Goal: Task Accomplishment & Management: Use online tool/utility

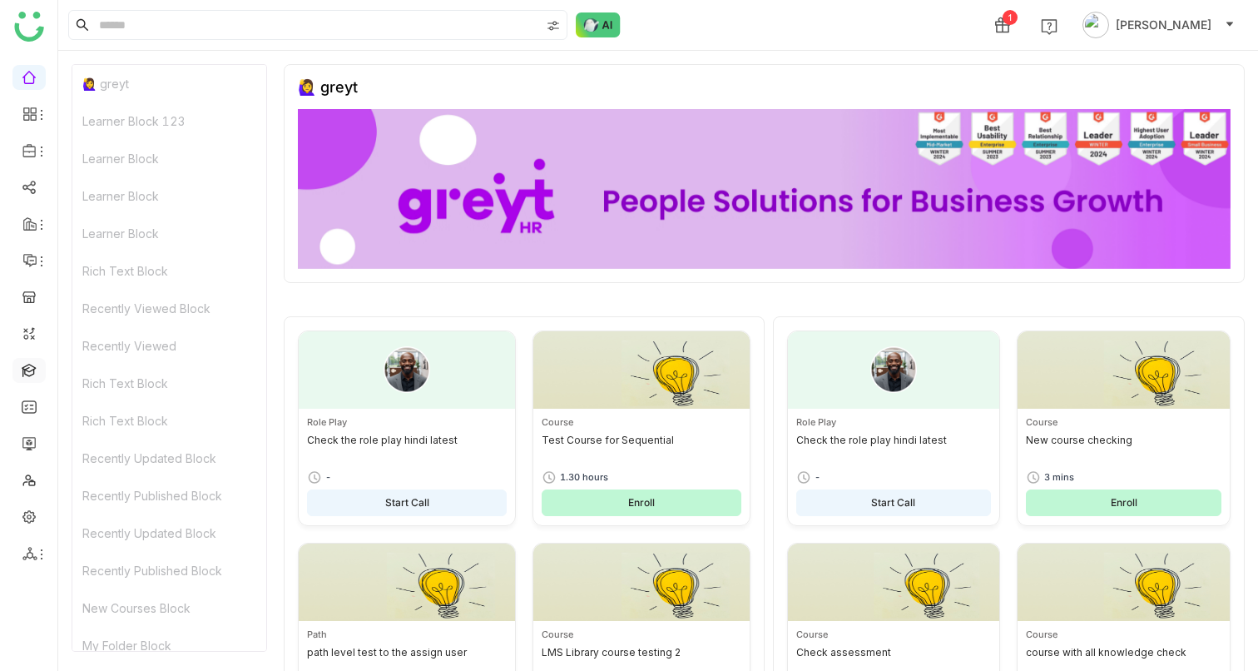
click at [29, 376] on link at bounding box center [29, 369] width 15 height 14
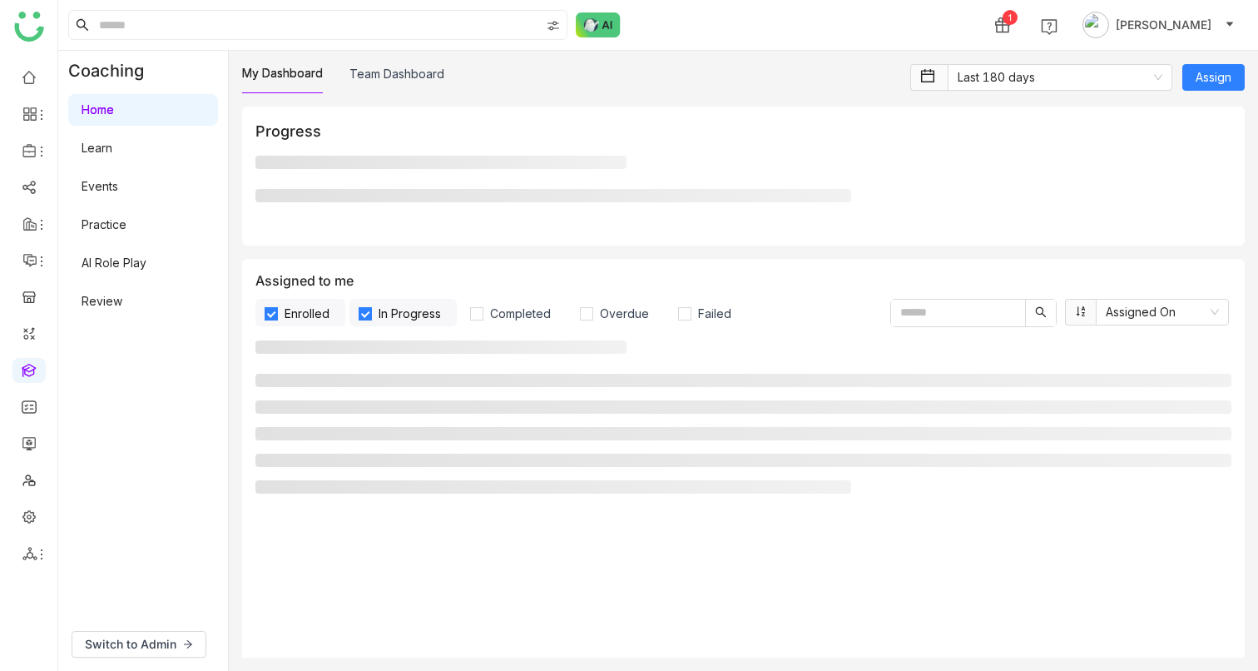
click at [131, 260] on link "AI Role Play" at bounding box center [114, 262] width 65 height 14
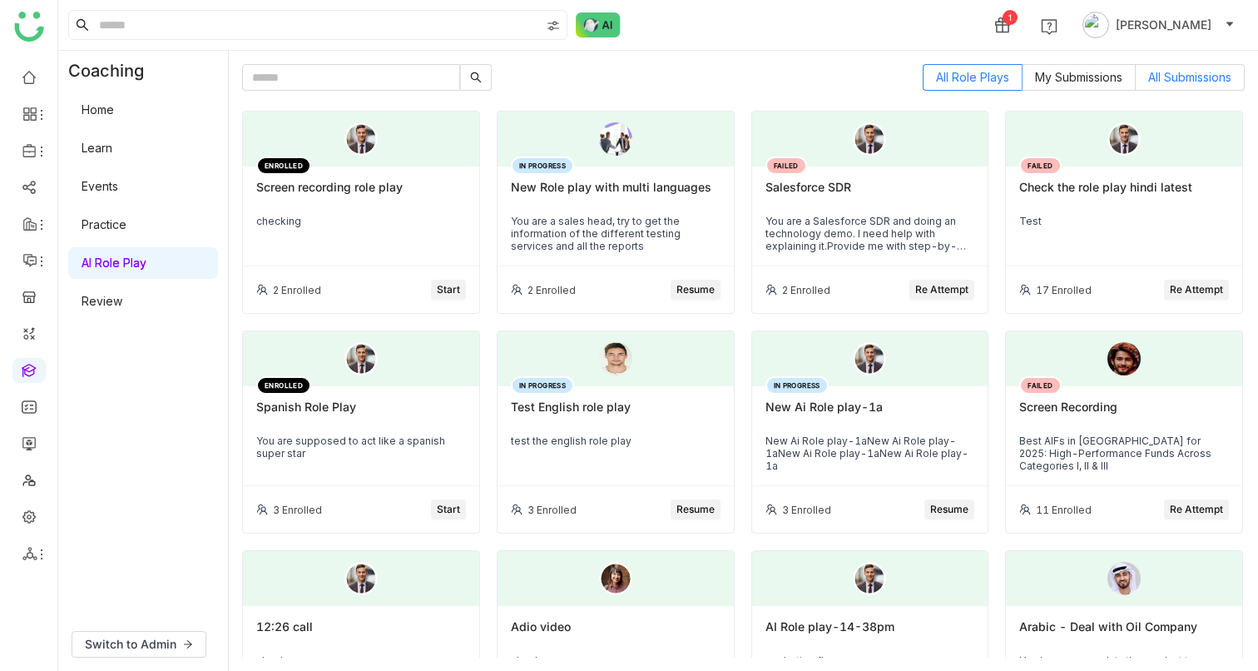
click at [1162, 75] on span "All Submissions" at bounding box center [1189, 77] width 83 height 14
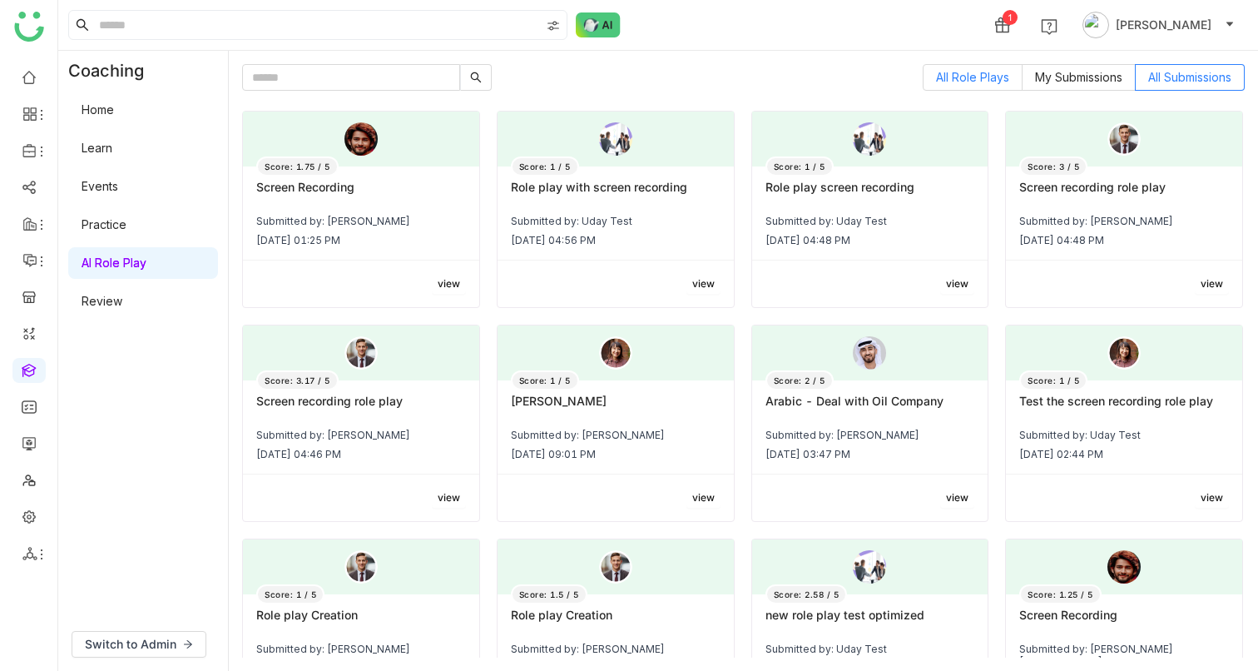
click at [942, 88] on label "All Role Plays" at bounding box center [973, 77] width 100 height 27
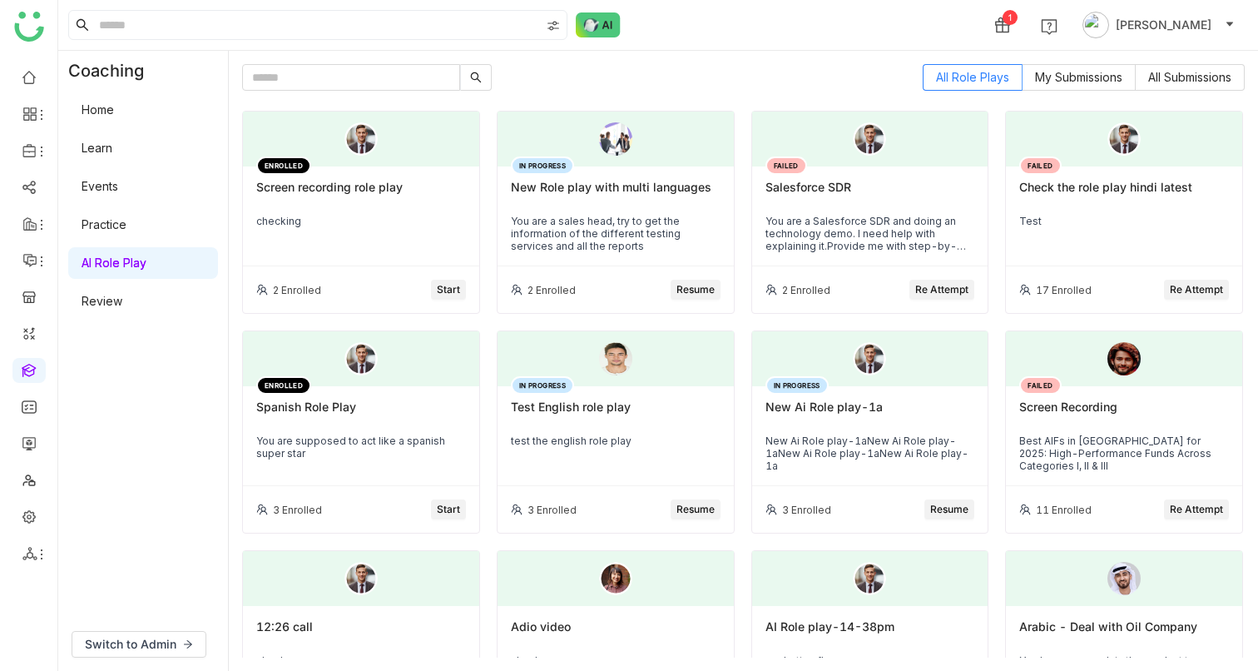
click at [456, 290] on span "Start" at bounding box center [448, 290] width 23 height 16
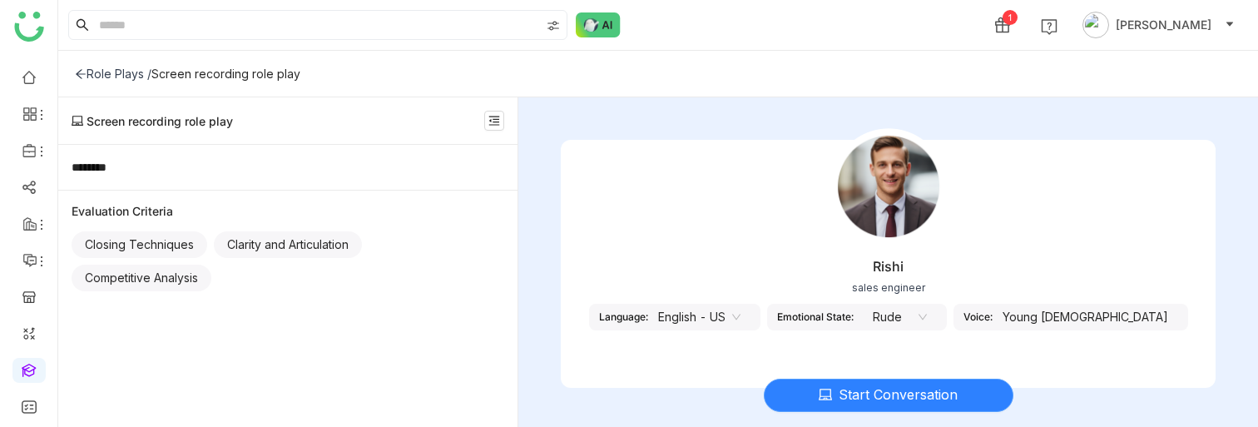
click at [862, 394] on span "Start Conversation" at bounding box center [898, 394] width 119 height 21
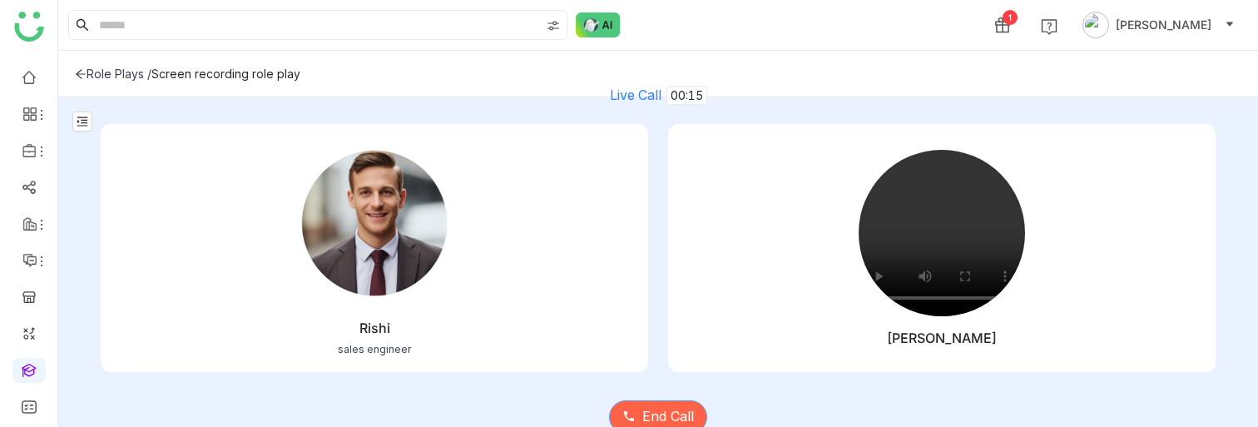
click at [661, 418] on span "End Call" at bounding box center [668, 416] width 52 height 21
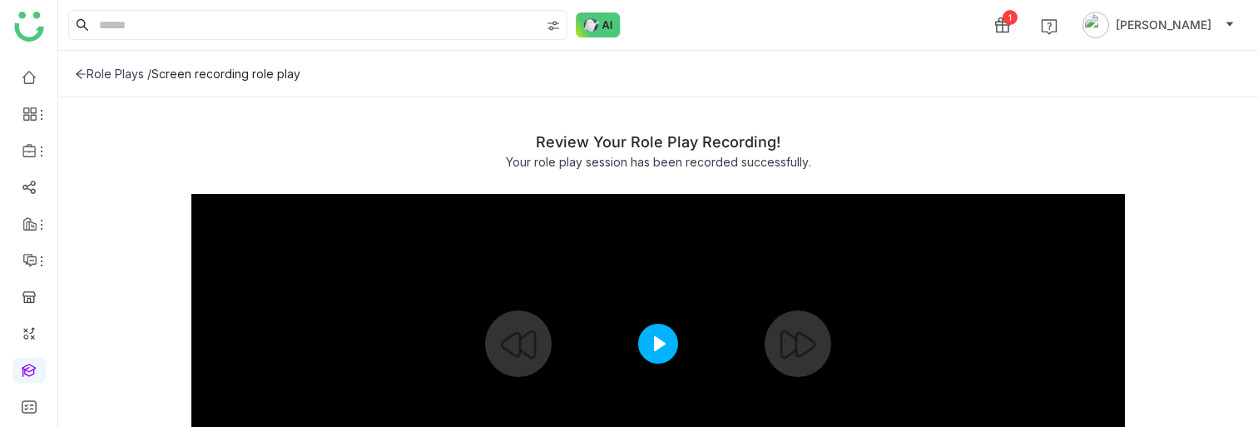
click at [658, 348] on button "Play" at bounding box center [658, 344] width 40 height 40
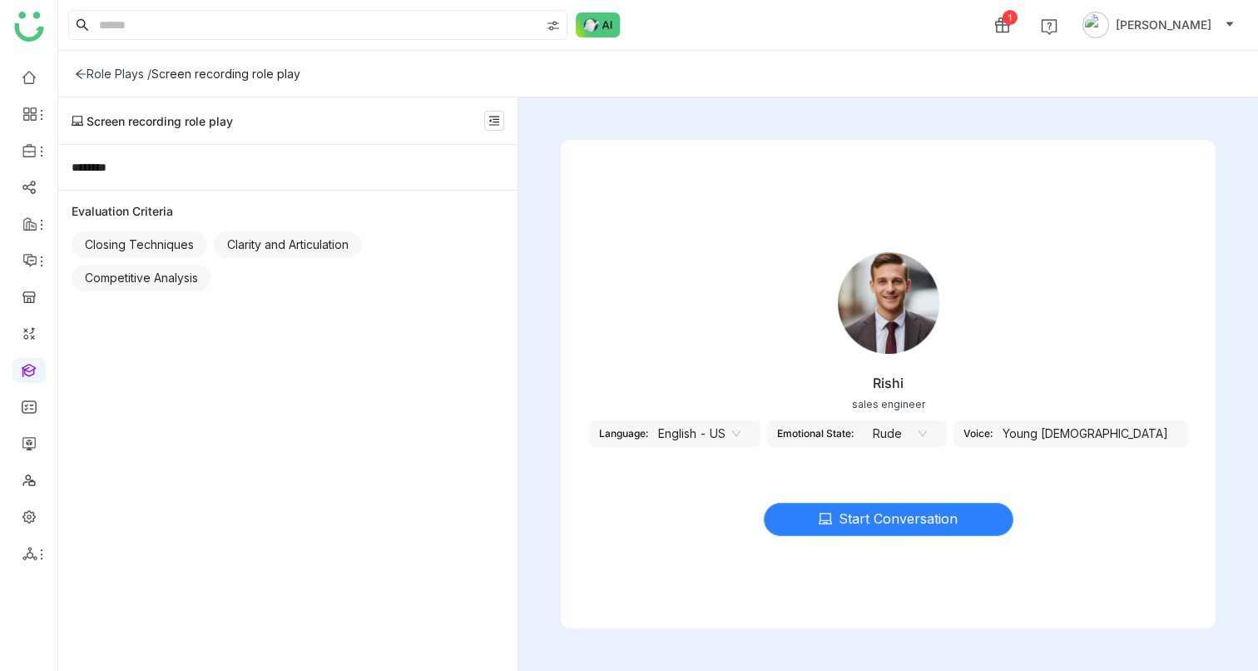
click at [840, 522] on span "Start Conversation" at bounding box center [898, 518] width 119 height 21
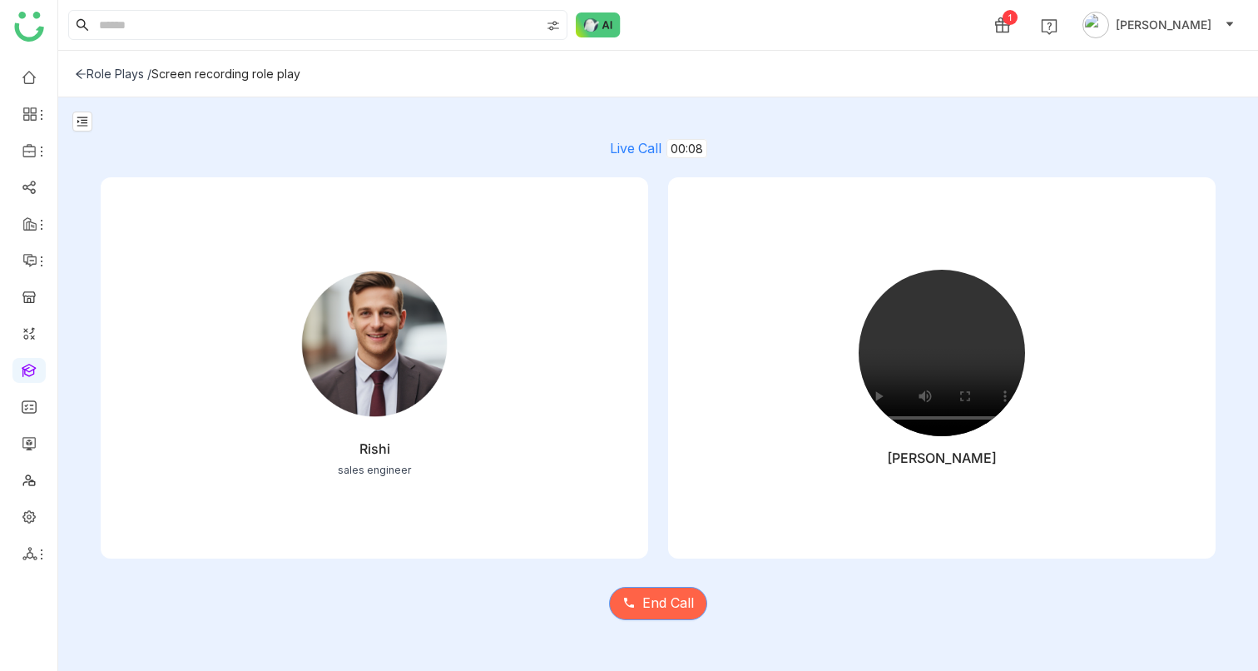
click at [681, 609] on span "End Call" at bounding box center [668, 602] width 52 height 21
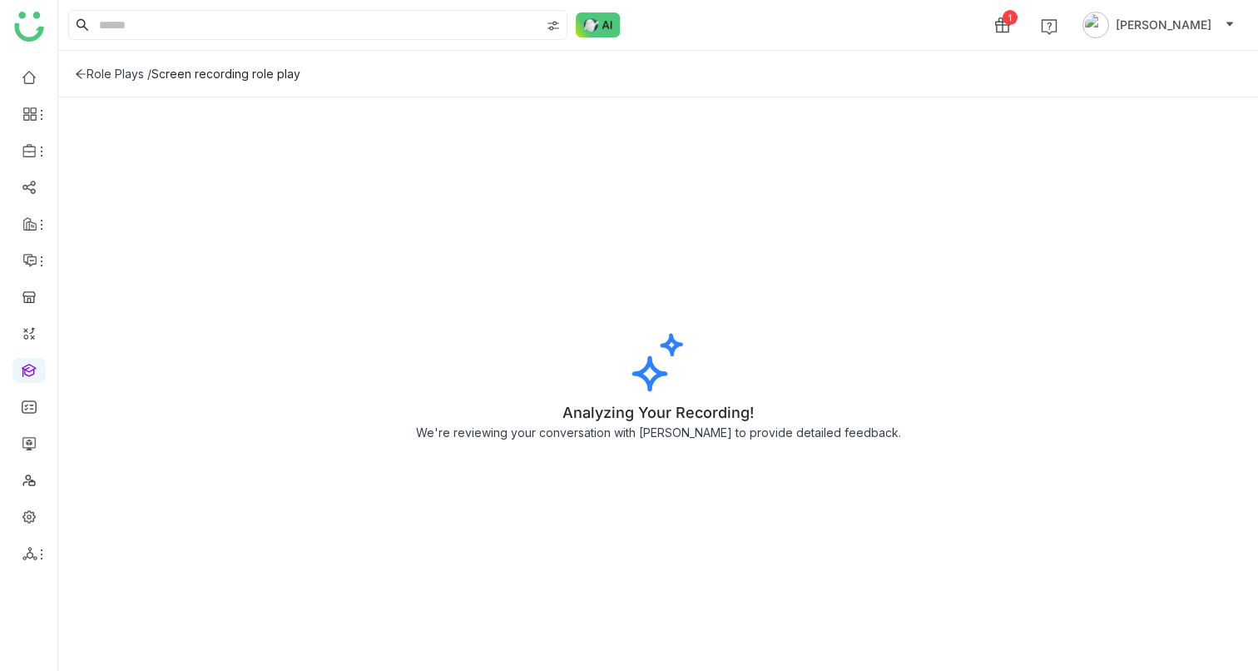
click at [219, 84] on div "Role Plays / Screen recording role play" at bounding box center [658, 74] width 1200 height 47
click at [126, 73] on div "Role Plays /" at bounding box center [113, 74] width 77 height 14
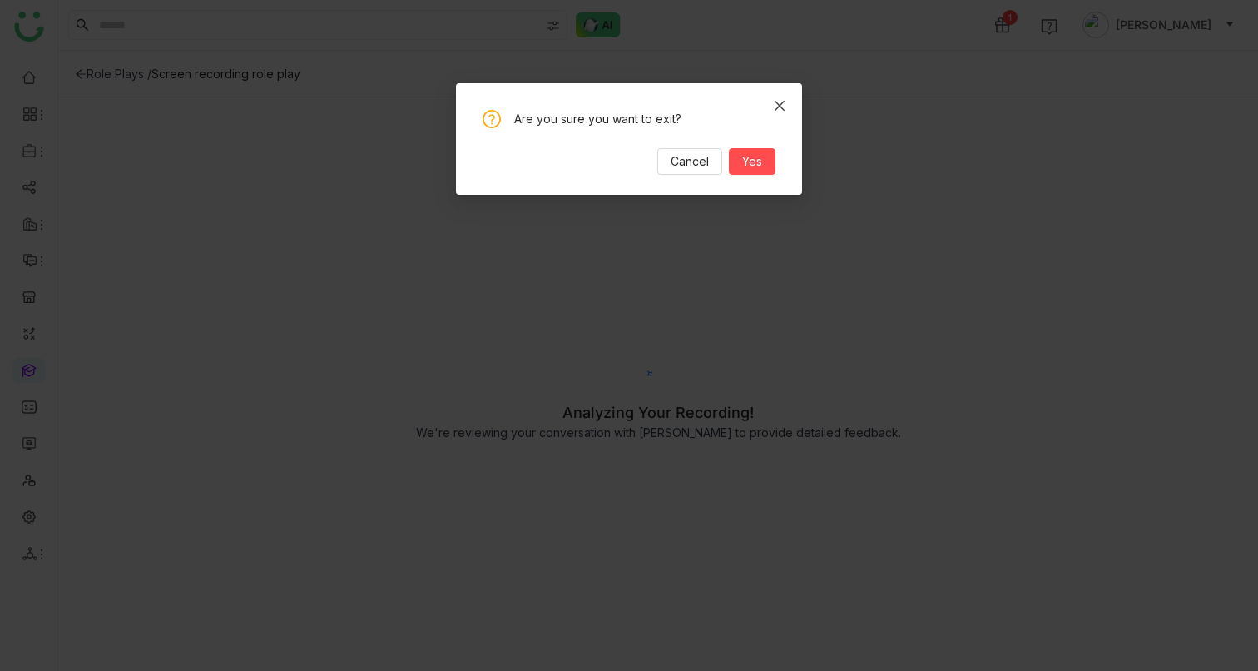
click at [780, 103] on icon "Close" at bounding box center [780, 106] width 10 height 10
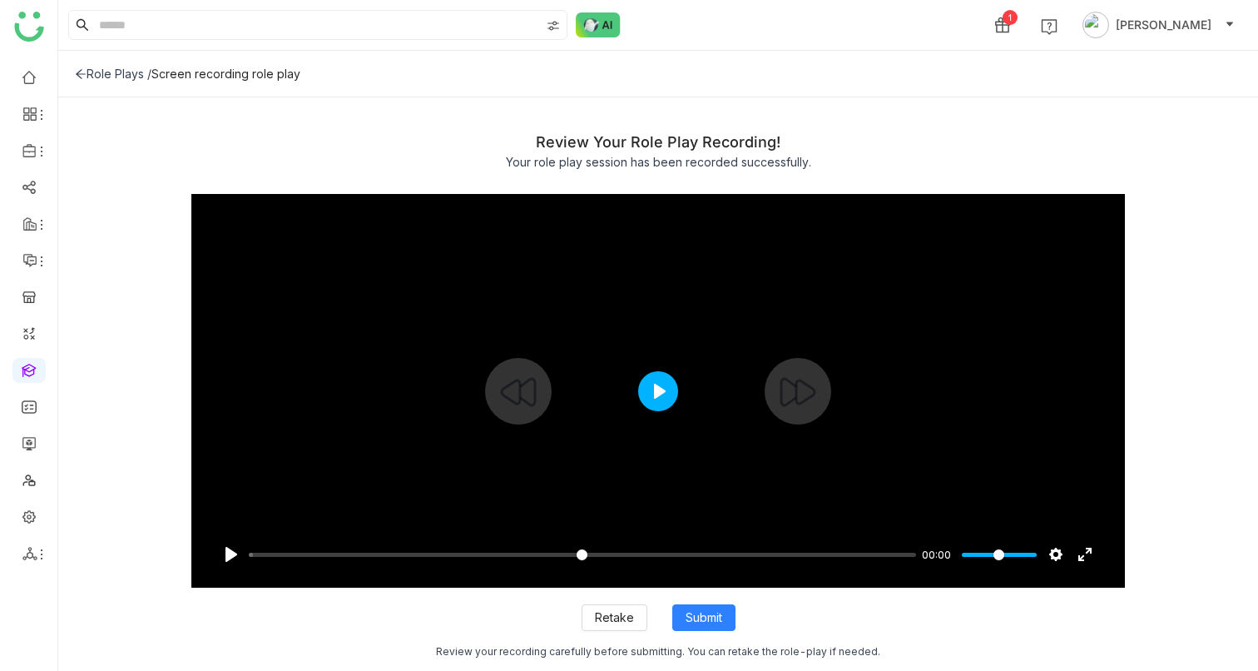
click at [656, 389] on button "Play" at bounding box center [658, 391] width 40 height 40
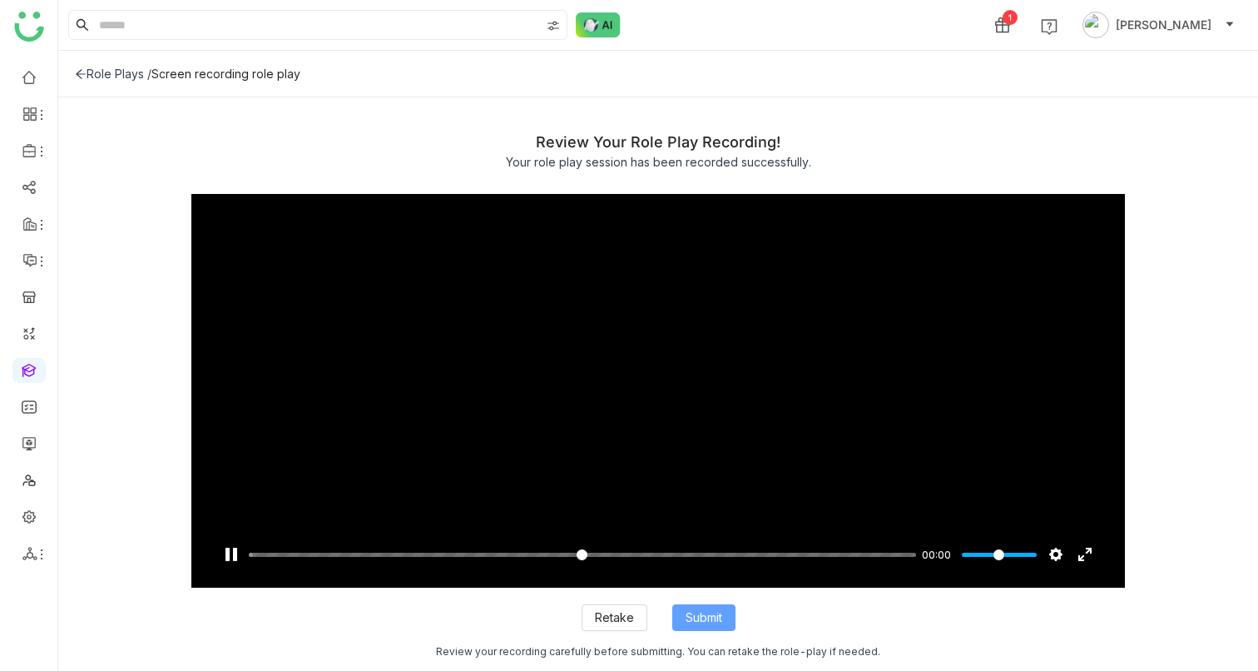
click at [710, 611] on span "Submit" at bounding box center [704, 617] width 37 height 18
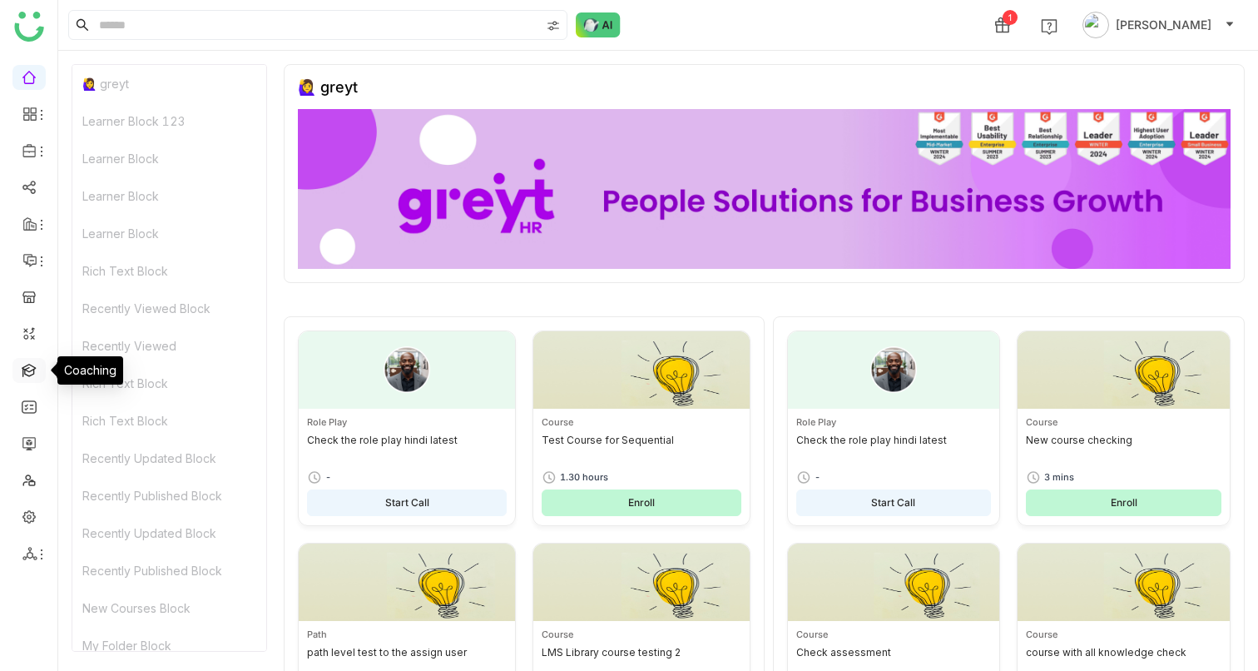
click at [28, 376] on link at bounding box center [29, 369] width 15 height 14
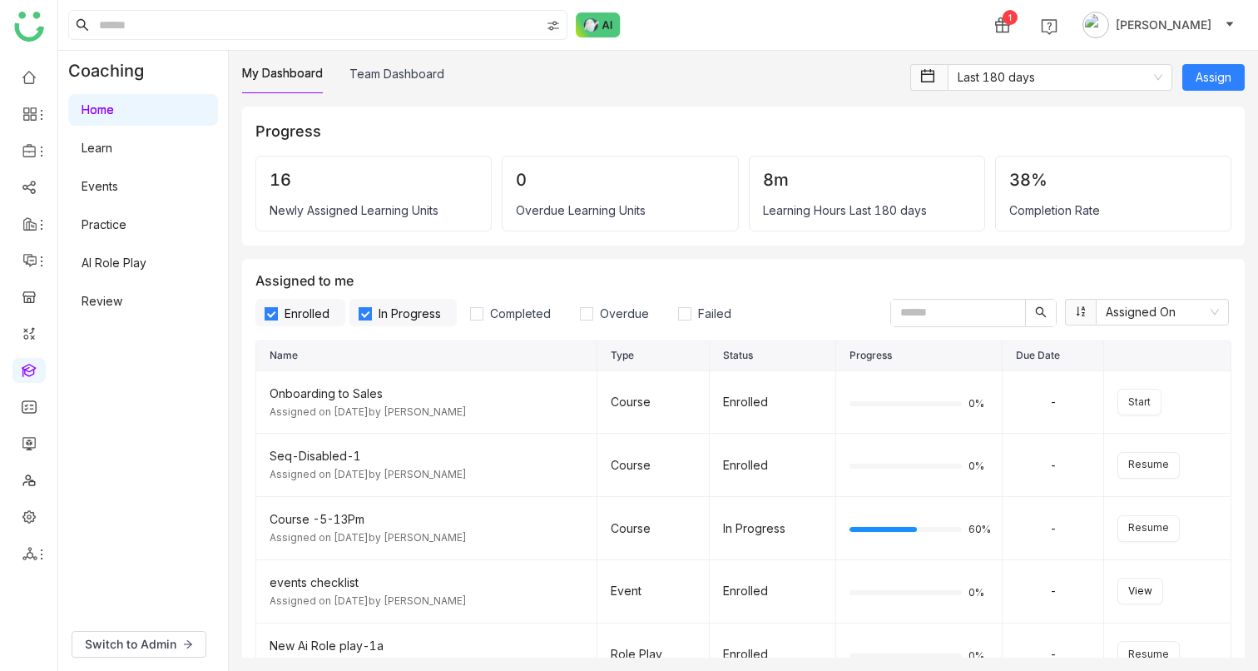
click at [110, 257] on link "AI Role Play" at bounding box center [114, 262] width 65 height 14
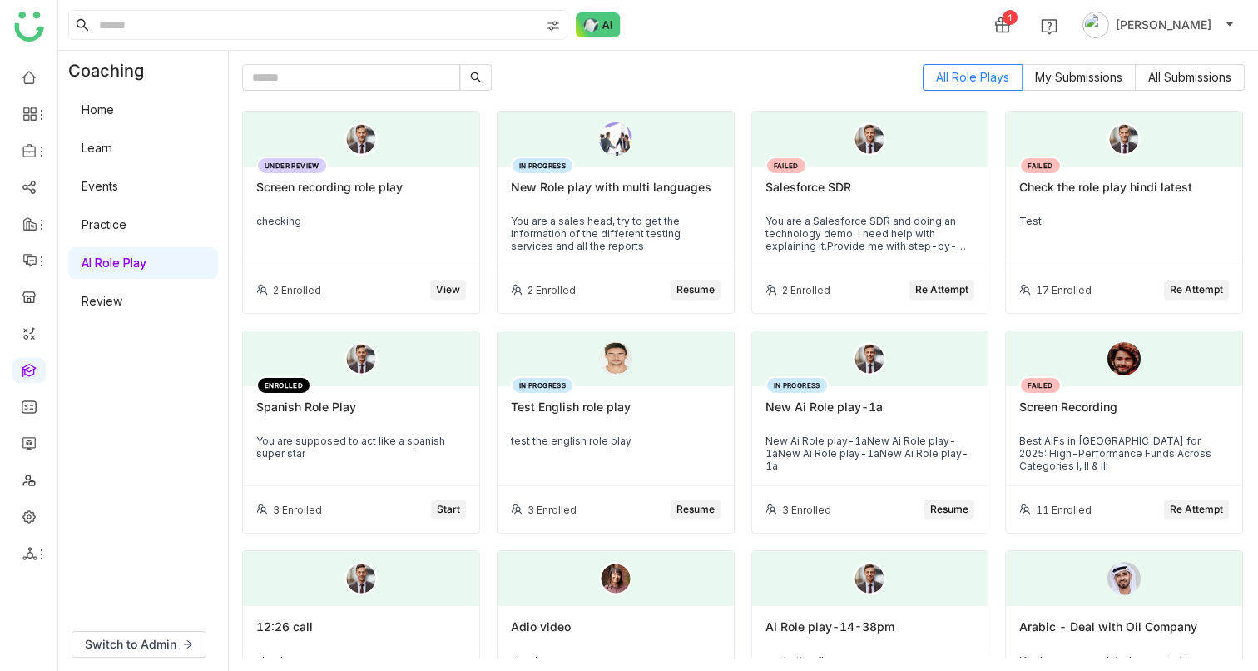
click at [437, 294] on span "View" at bounding box center [448, 290] width 24 height 16
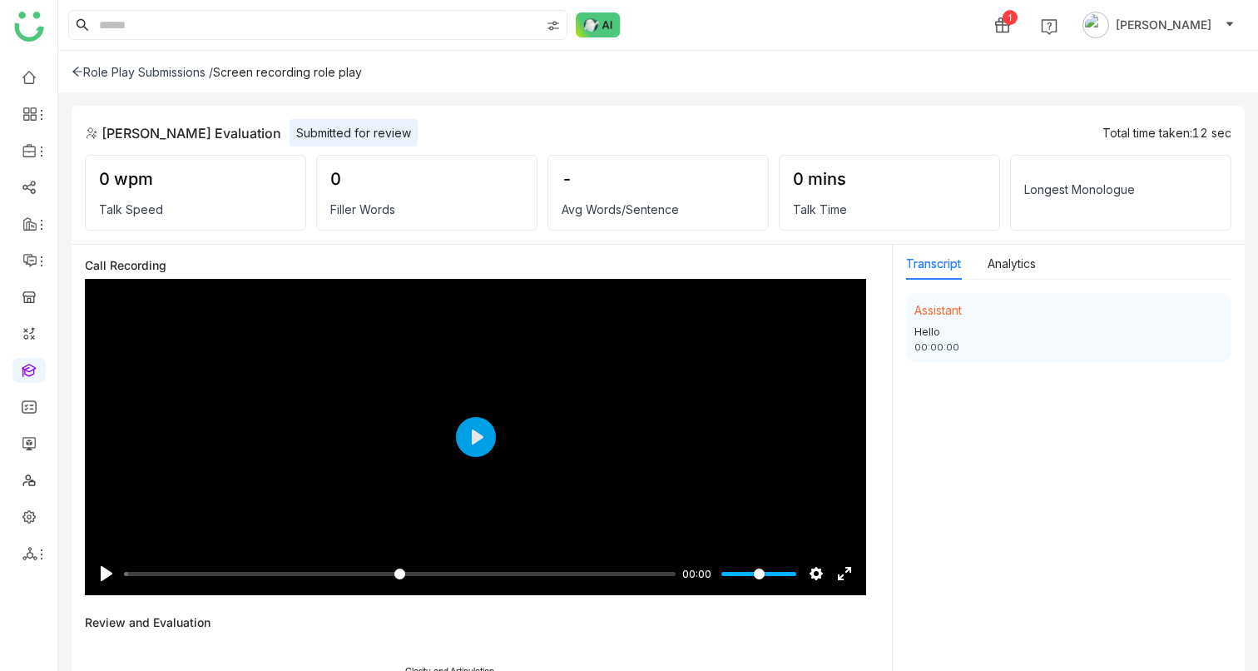
click at [82, 70] on icon at bounding box center [78, 72] width 12 height 12
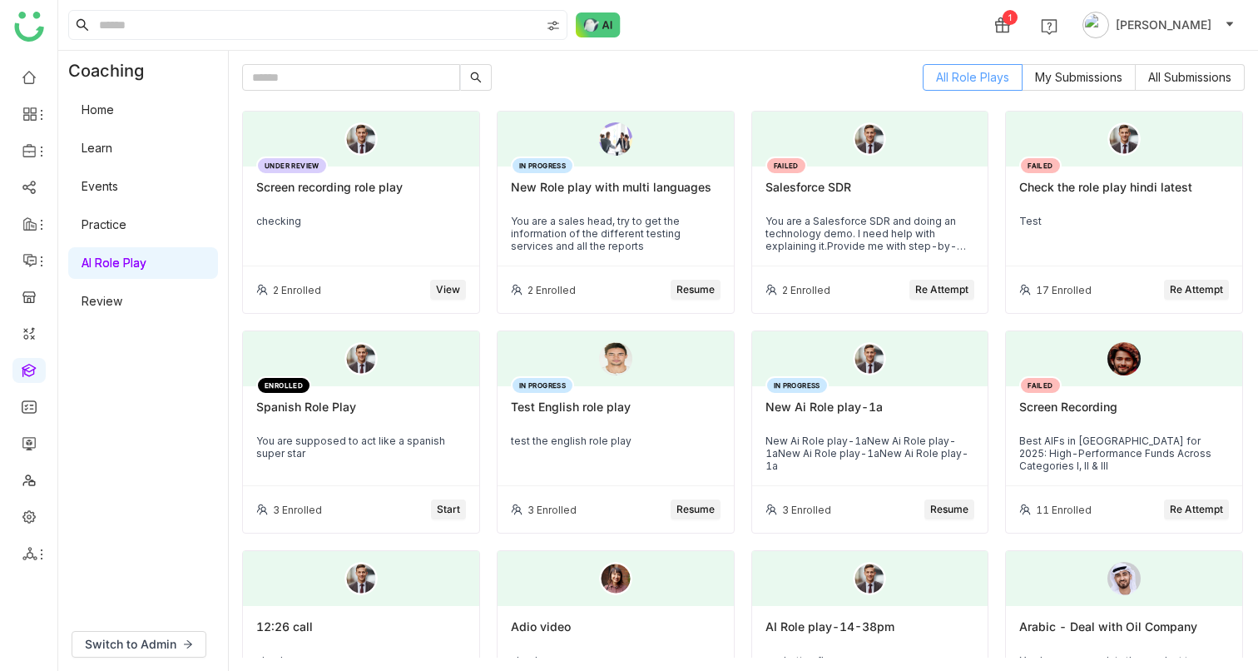
click at [968, 72] on span "All Role Plays" at bounding box center [972, 77] width 73 height 14
click at [1068, 71] on span "My Submissions" at bounding box center [1078, 77] width 87 height 14
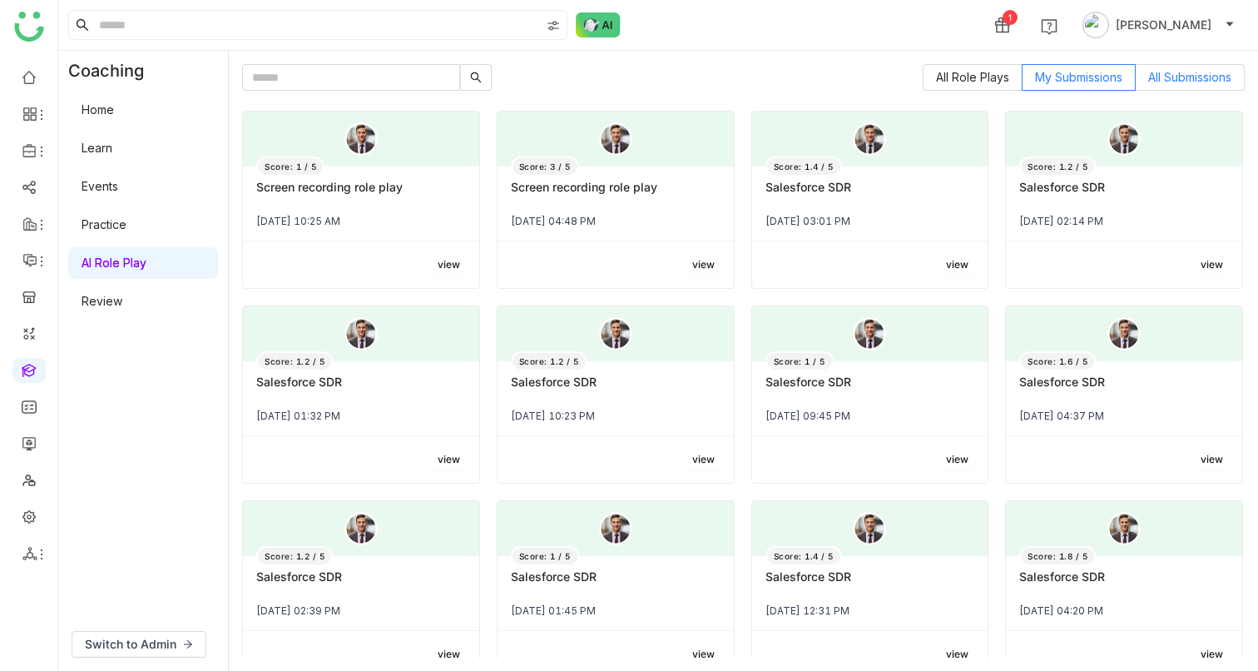
click at [1153, 74] on span "All Submissions" at bounding box center [1189, 77] width 83 height 14
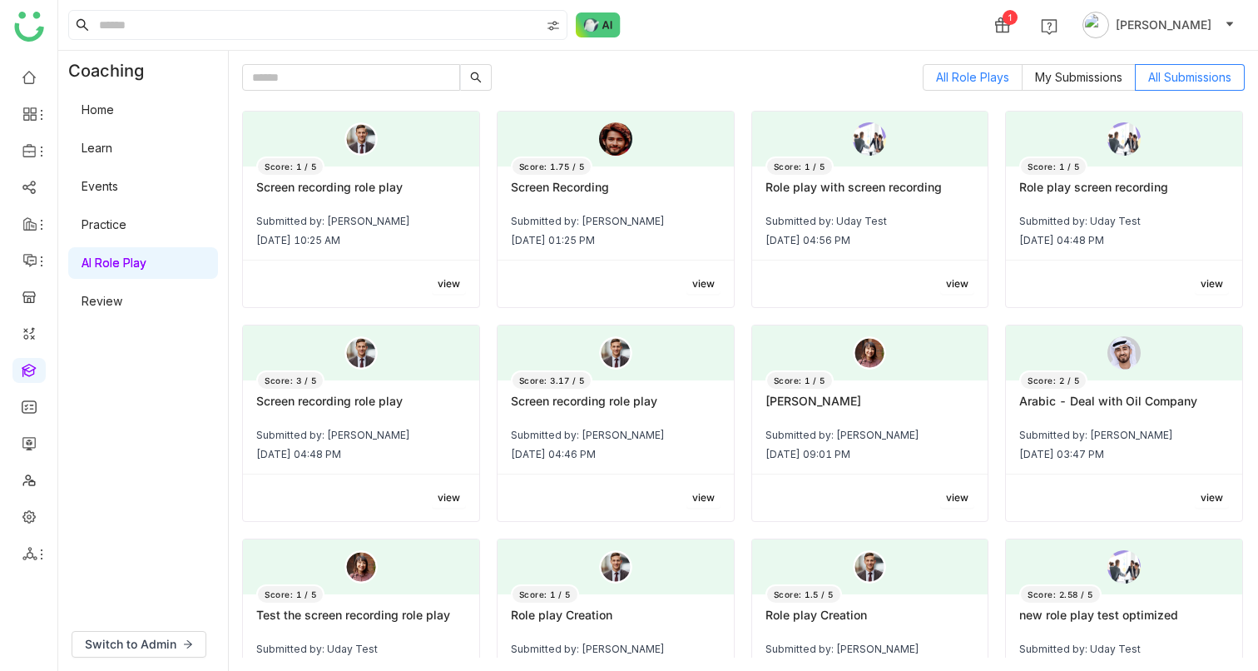
click at [970, 85] on label "All Role Plays" at bounding box center [973, 77] width 100 height 27
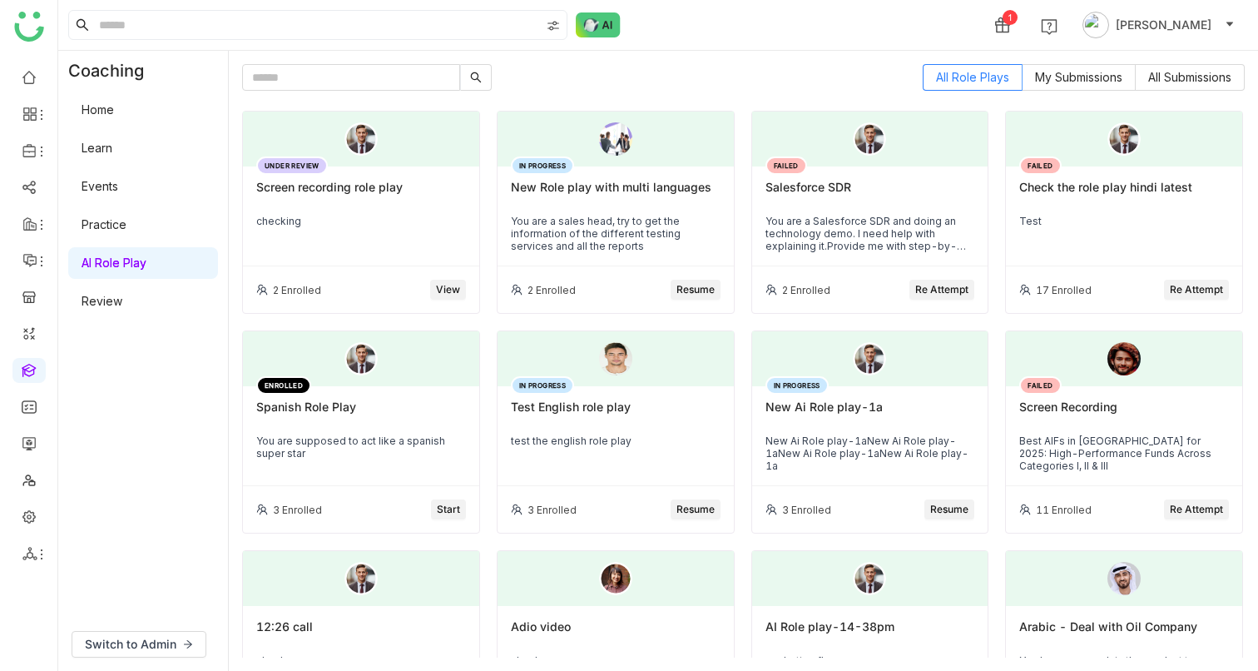
click at [1185, 426] on span "Re Attempt" at bounding box center [1196, 510] width 53 height 16
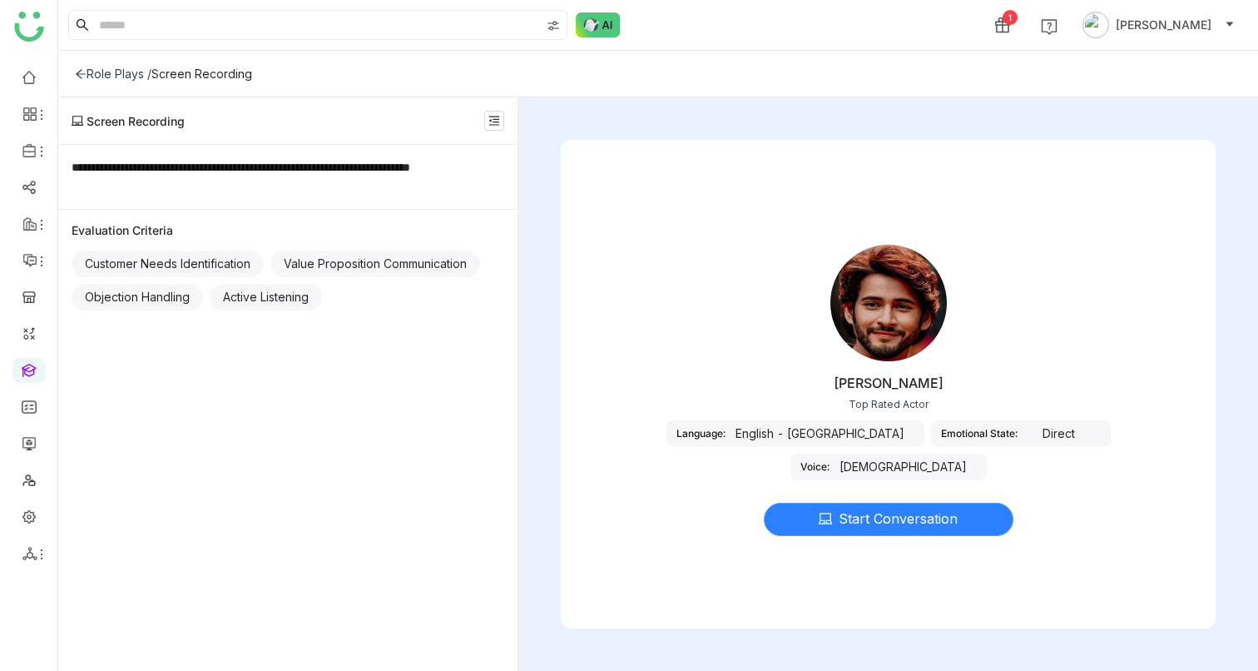
click at [843, 426] on span "Start Conversation" at bounding box center [898, 518] width 119 height 21
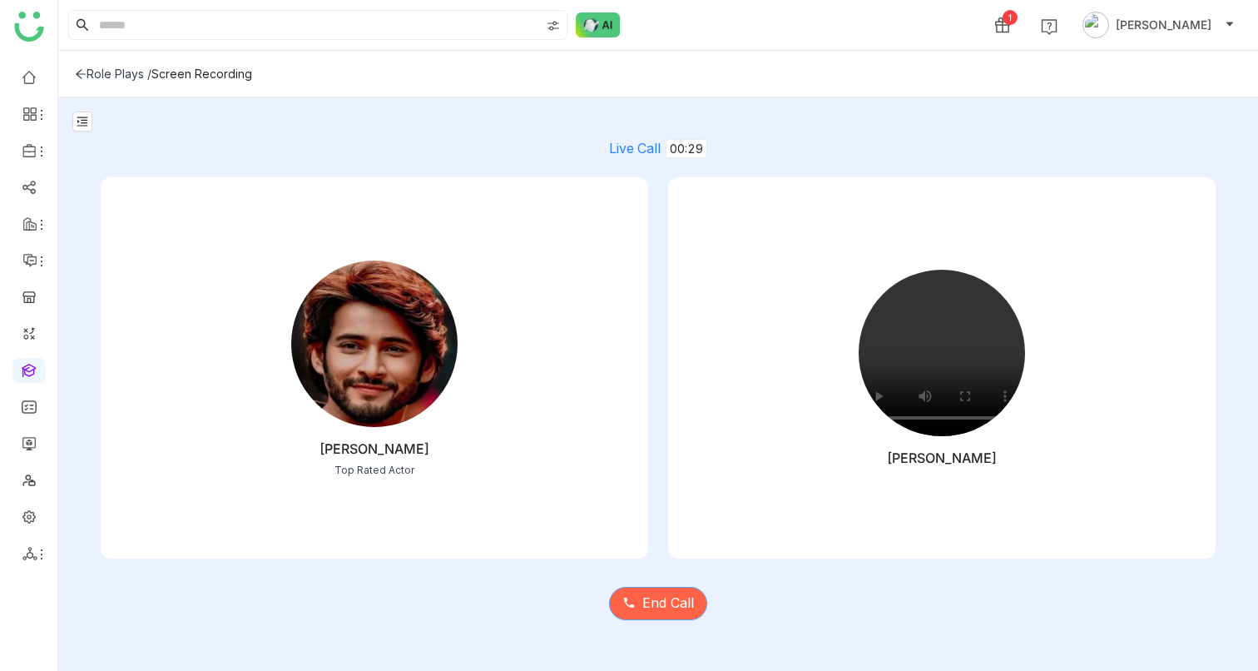
click at [661, 426] on span "End Call" at bounding box center [668, 602] width 52 height 21
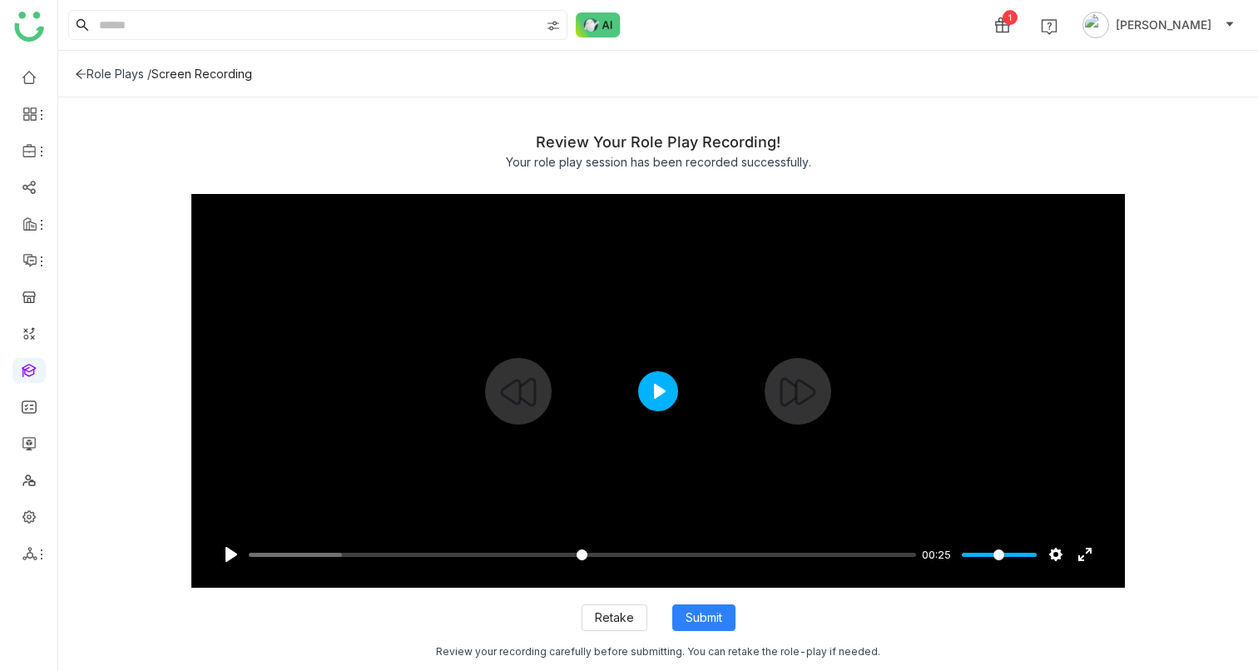
click at [660, 386] on button "Play" at bounding box center [658, 391] width 40 height 40
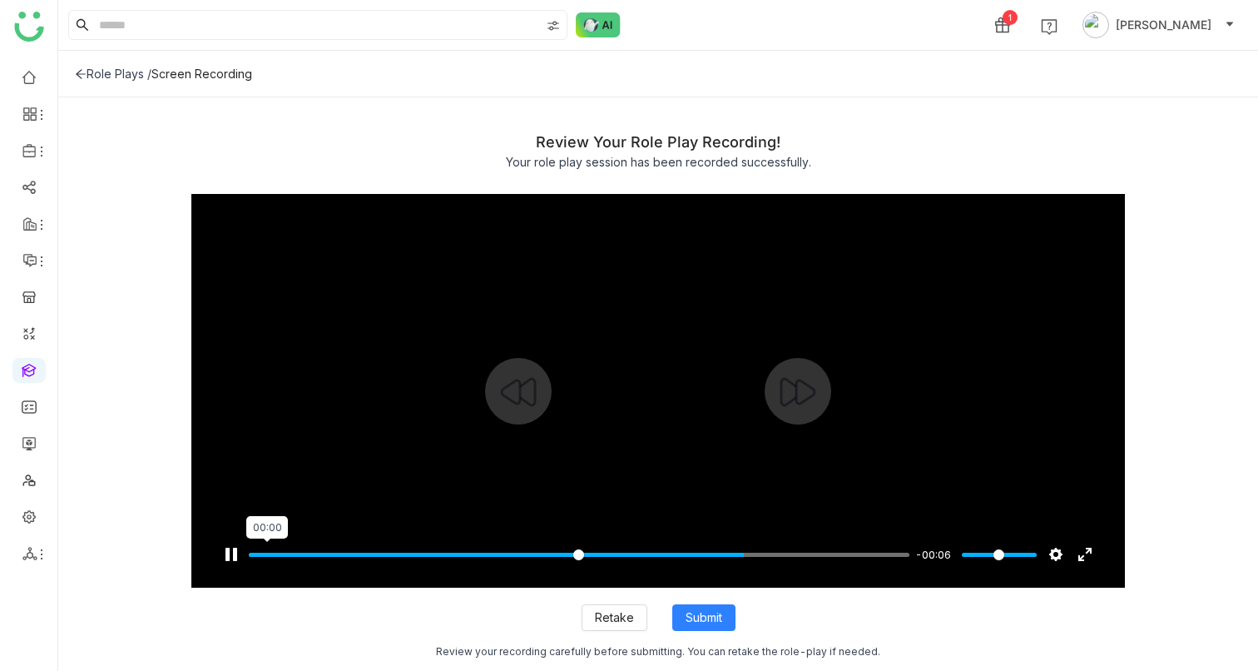
click at [267, 426] on input "Seek" at bounding box center [579, 555] width 661 height 16
type input "***"
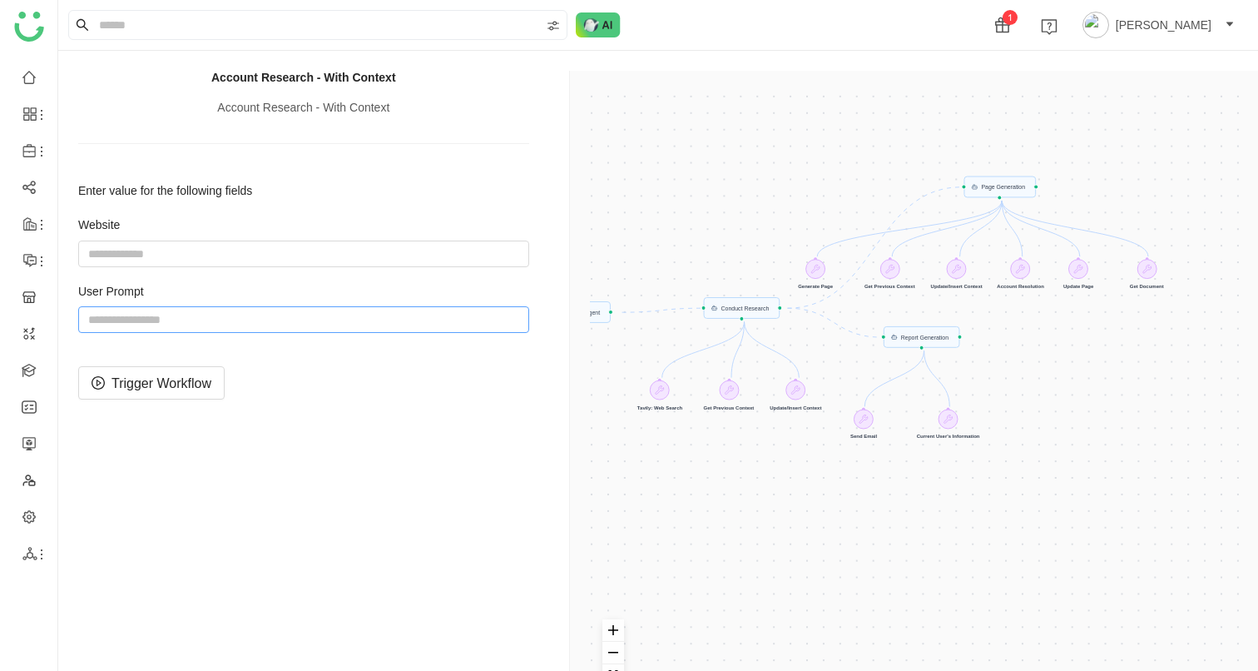
click at [163, 322] on input "string" at bounding box center [303, 319] width 451 height 27
click at [134, 257] on input "string" at bounding box center [303, 253] width 451 height 27
click at [132, 312] on input "string" at bounding box center [303, 319] width 451 height 27
click at [733, 398] on div "Trigger Start workflow Page Generation Account Resolution Agent Report Generati…" at bounding box center [917, 406] width 655 height 631
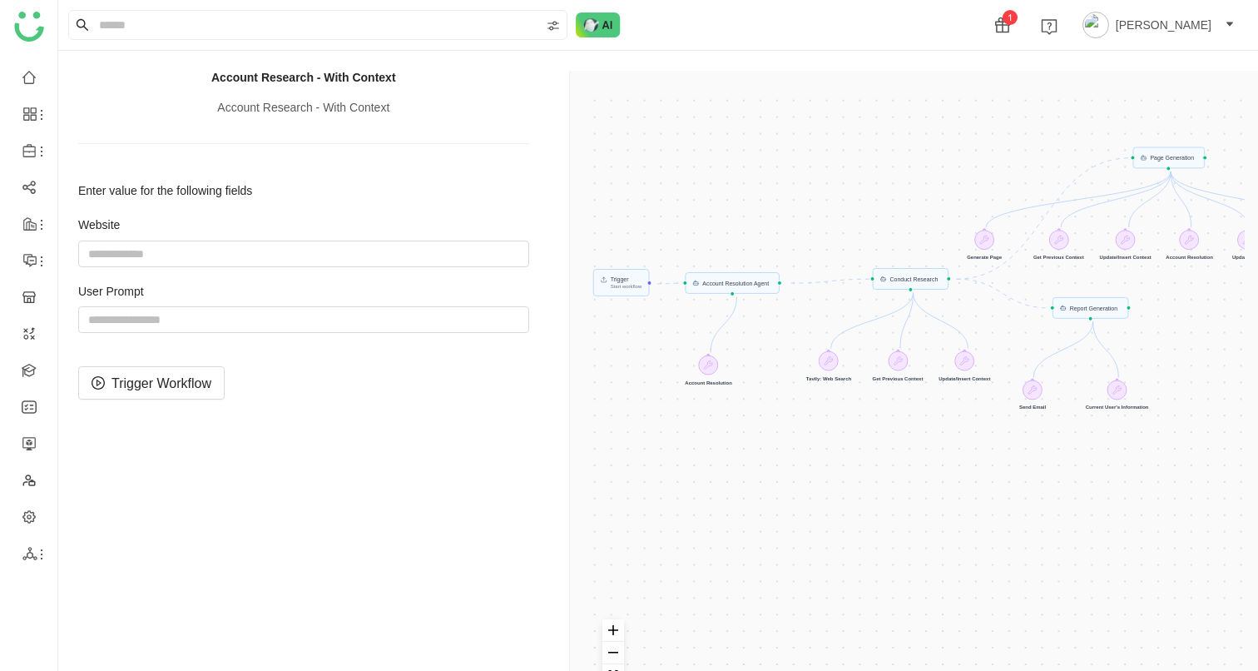
drag, startPoint x: 700, startPoint y: 305, endPoint x: 869, endPoint y: 274, distance: 171.0
click at [869, 274] on div "Trigger Start workflow Page Generation Account Resolution Agent Report Generati…" at bounding box center [917, 406] width 655 height 631
click at [23, 363] on link at bounding box center [29, 369] width 15 height 13
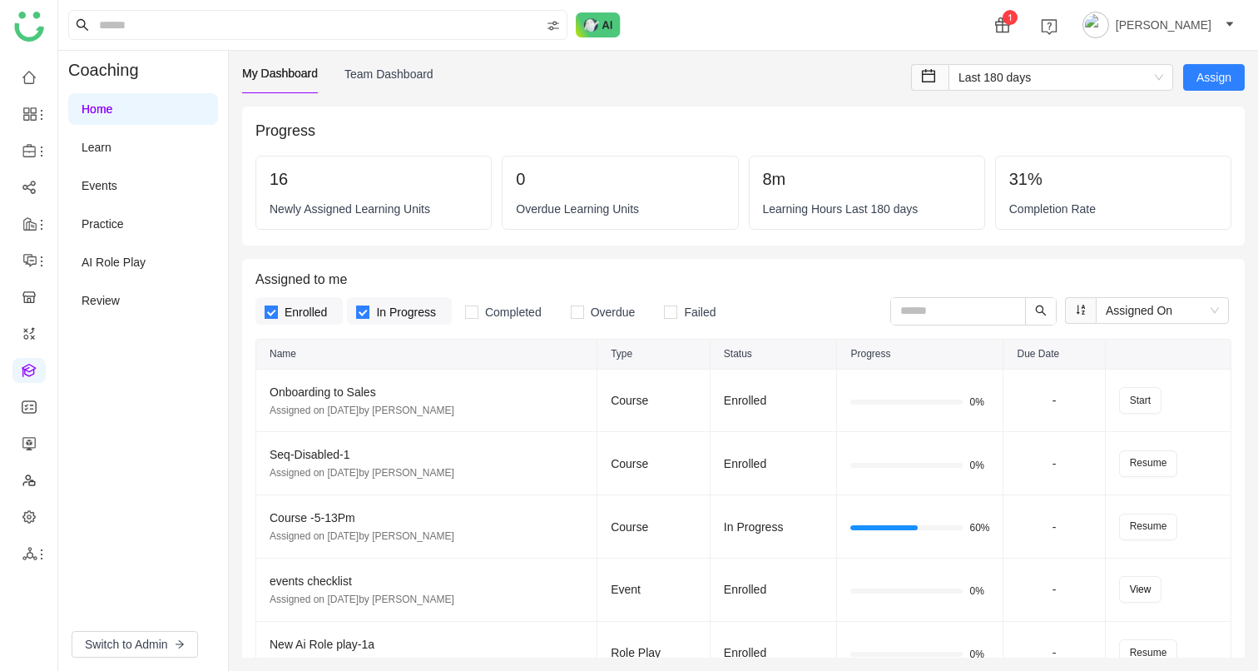
click at [141, 255] on link "AI Role Play" at bounding box center [114, 261] width 64 height 13
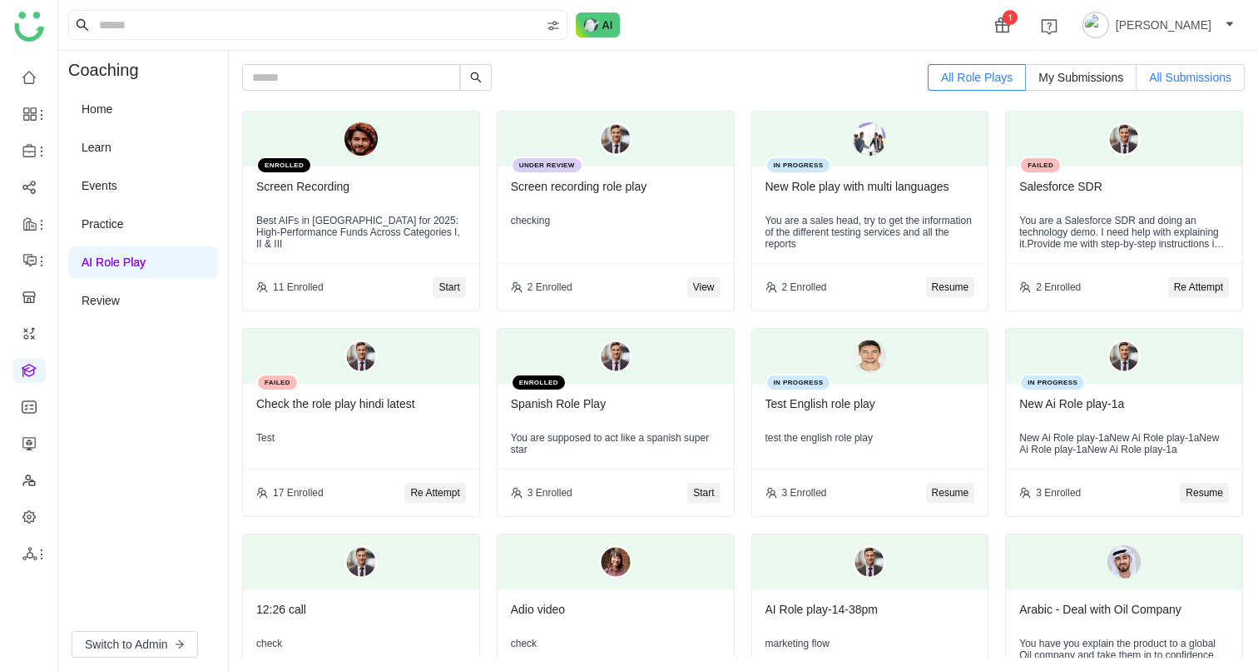
click at [1163, 88] on label "All Submissions" at bounding box center [1190, 77] width 108 height 27
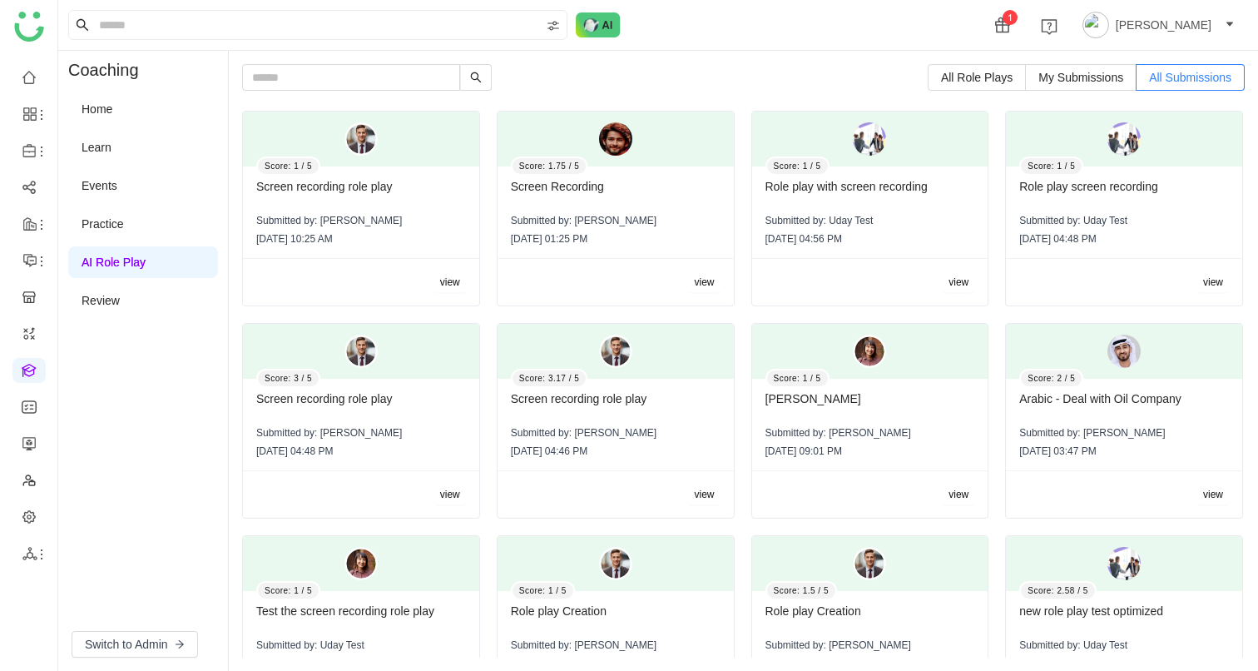
click at [434, 283] on button "view" at bounding box center [450, 282] width 32 height 20
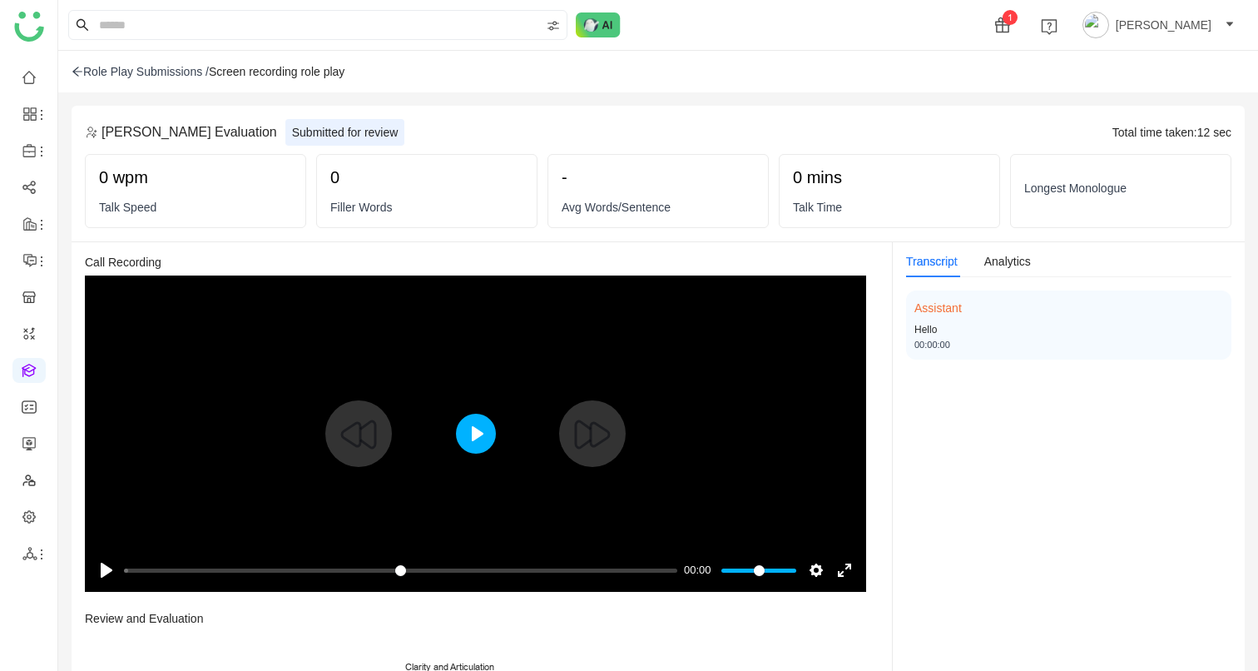
click at [473, 435] on button "Play" at bounding box center [476, 433] width 40 height 40
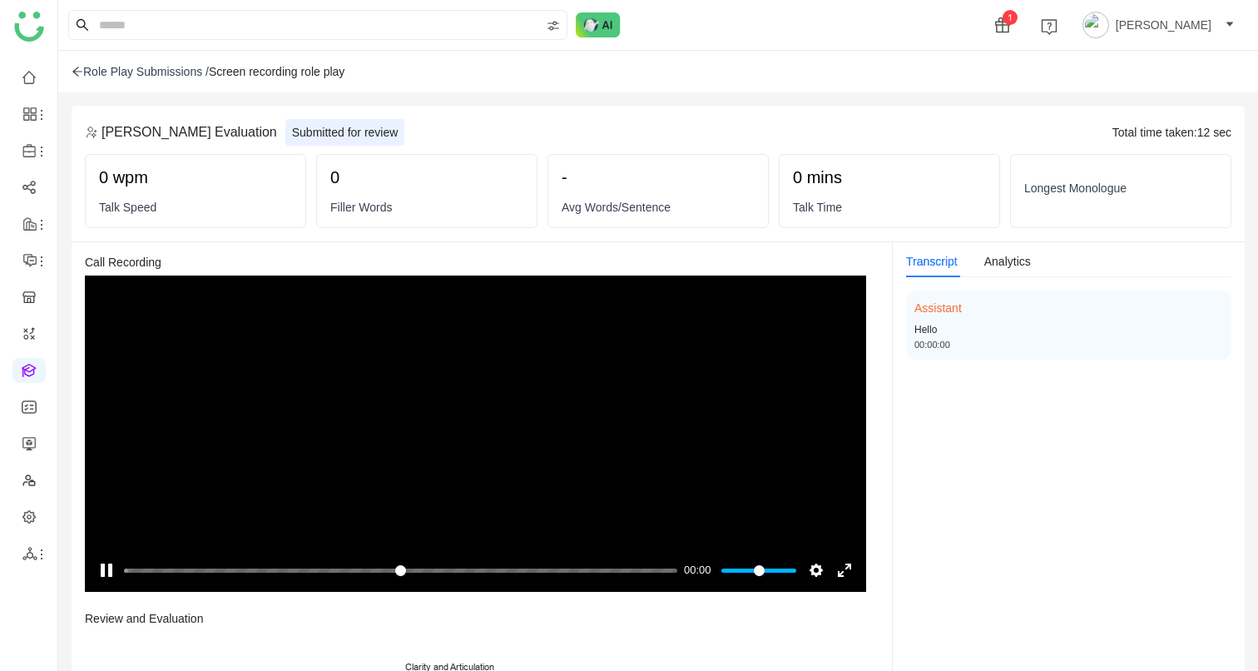
click at [167, 79] on div "Role Play Submissions / Screen recording role play" at bounding box center [658, 72] width 1200 height 42
click at [167, 68] on div "Role Play Submissions /" at bounding box center [140, 71] width 137 height 13
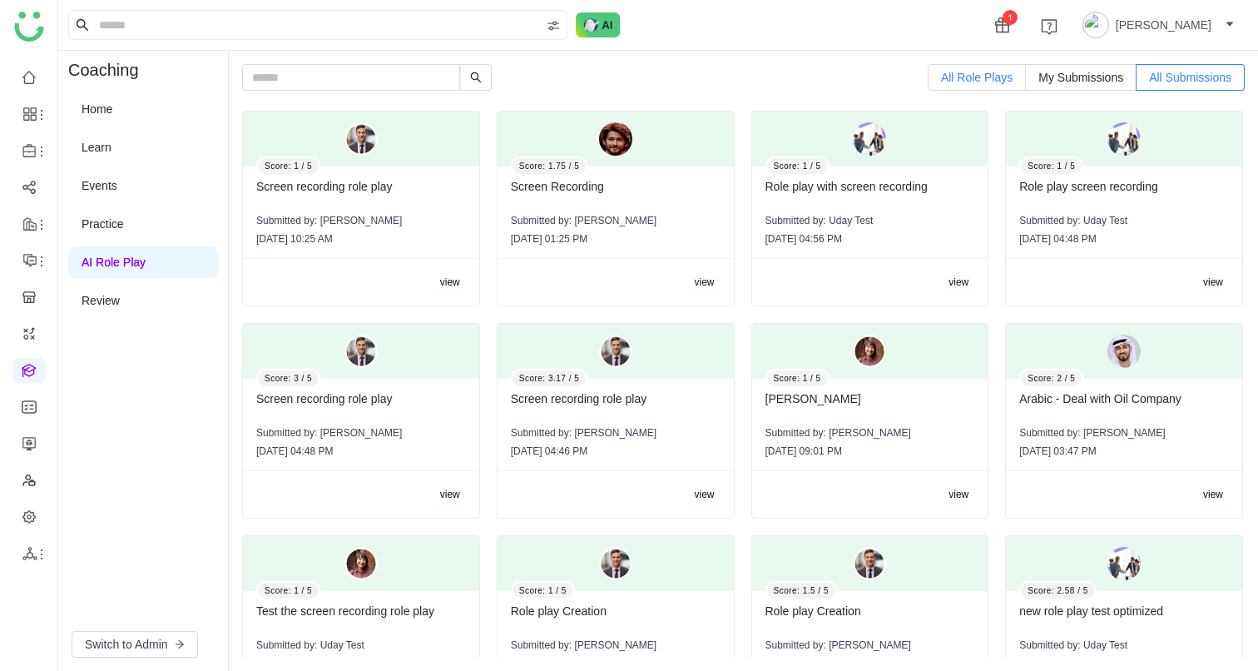
click at [958, 73] on span "All Role Plays" at bounding box center [977, 77] width 72 height 13
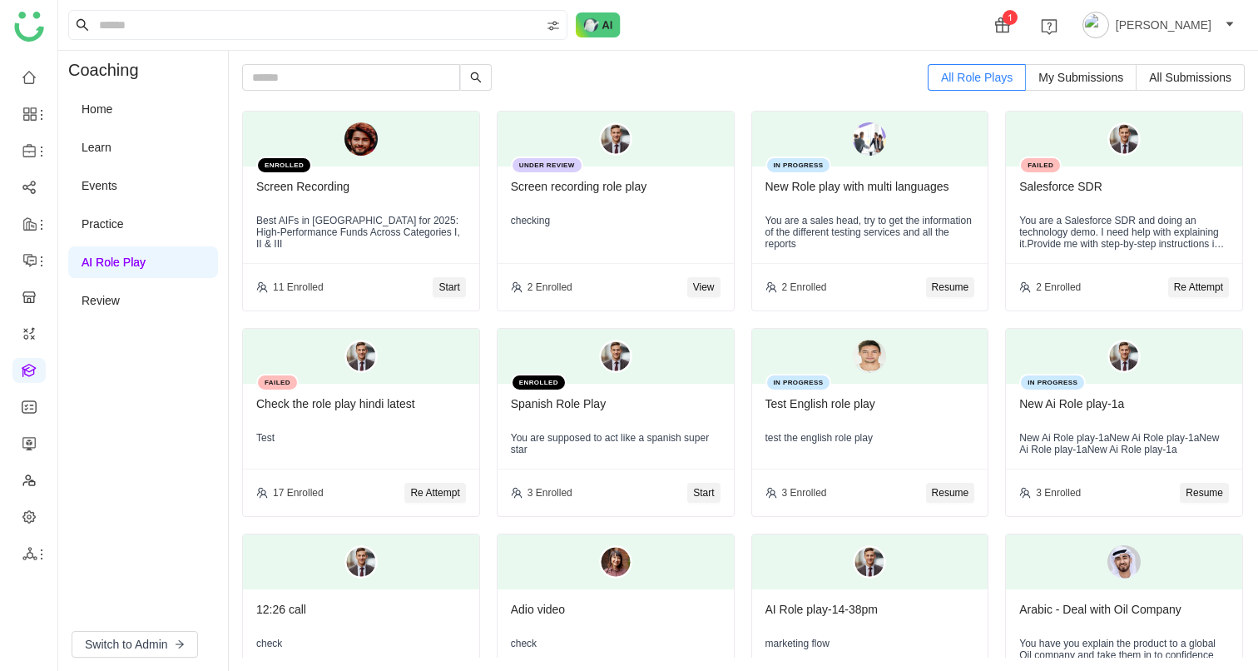
click at [443, 291] on span "Start" at bounding box center [448, 288] width 21 height 16
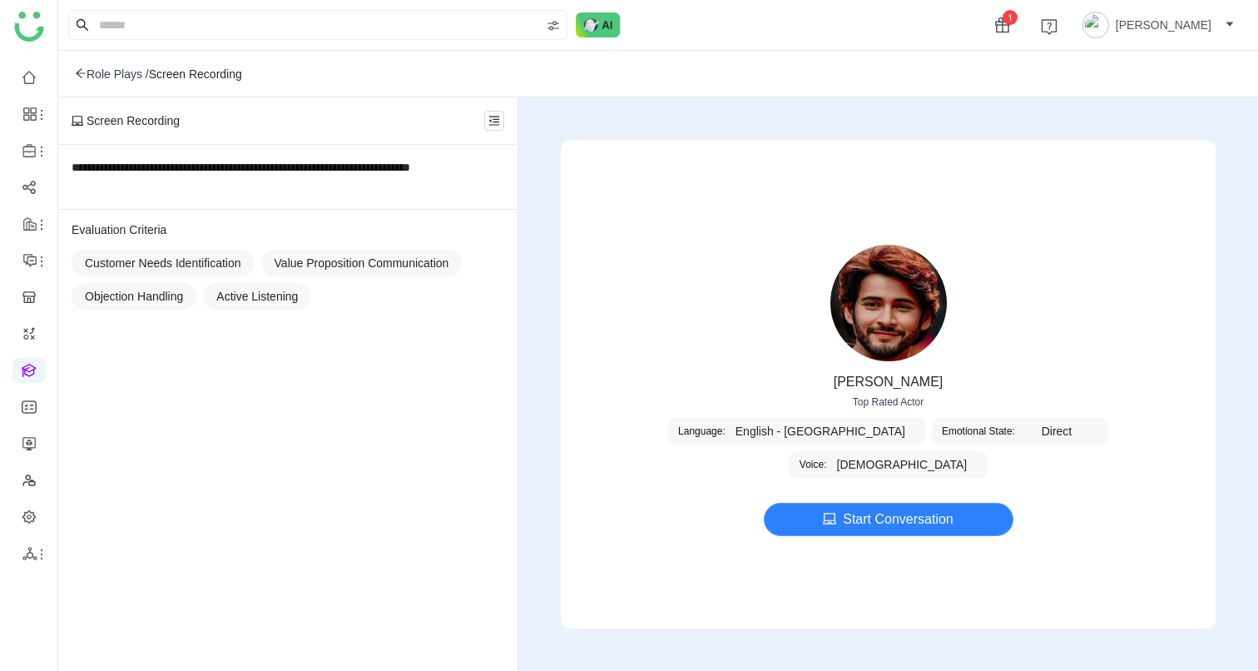
click at [850, 518] on span "Start Conversation" at bounding box center [898, 518] width 111 height 21
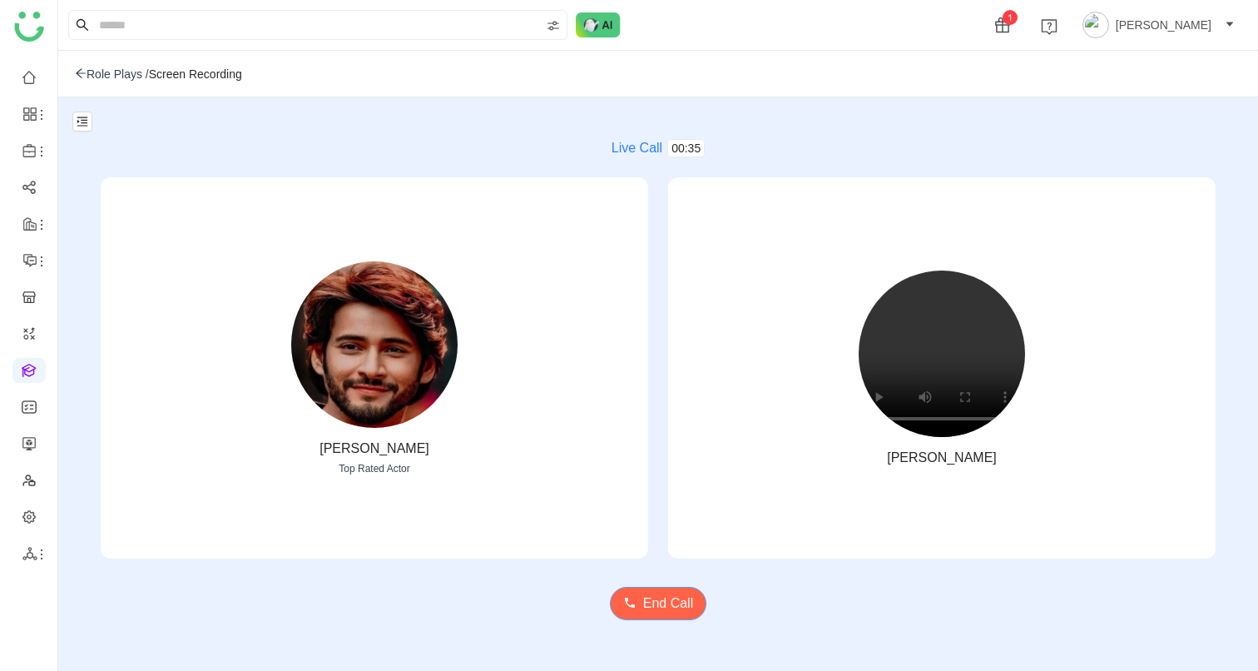
click at [664, 603] on span "End Call" at bounding box center [668, 602] width 50 height 21
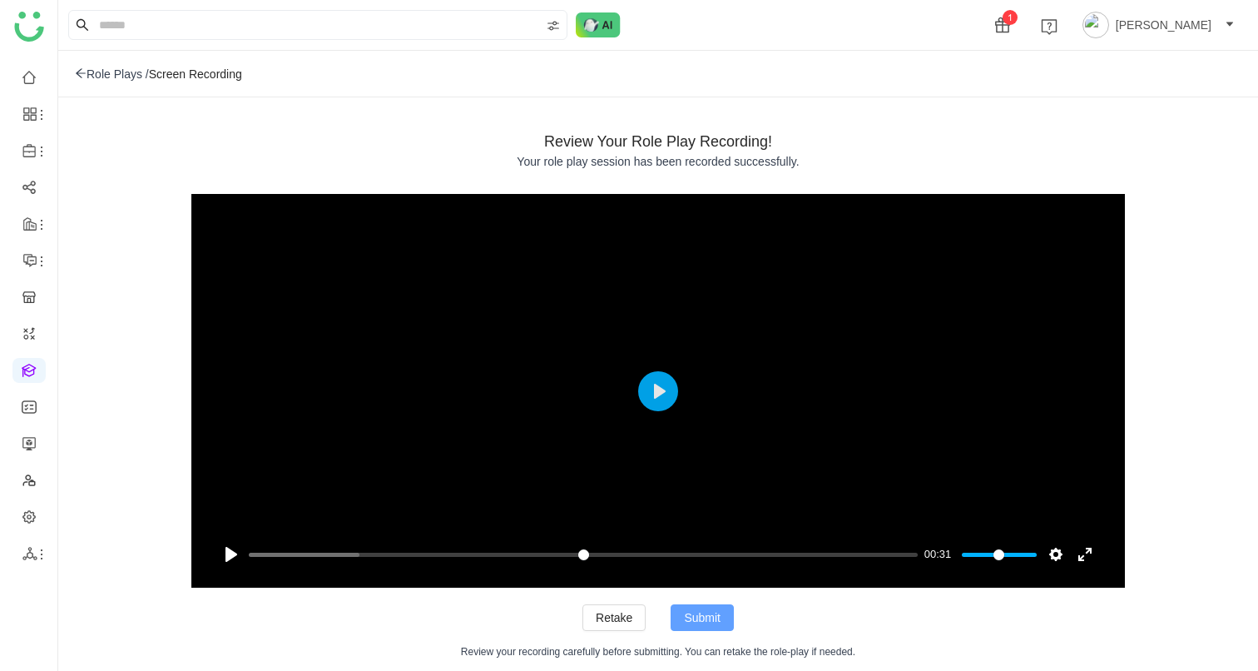
click at [707, 626] on span "Submit" at bounding box center [702, 617] width 37 height 18
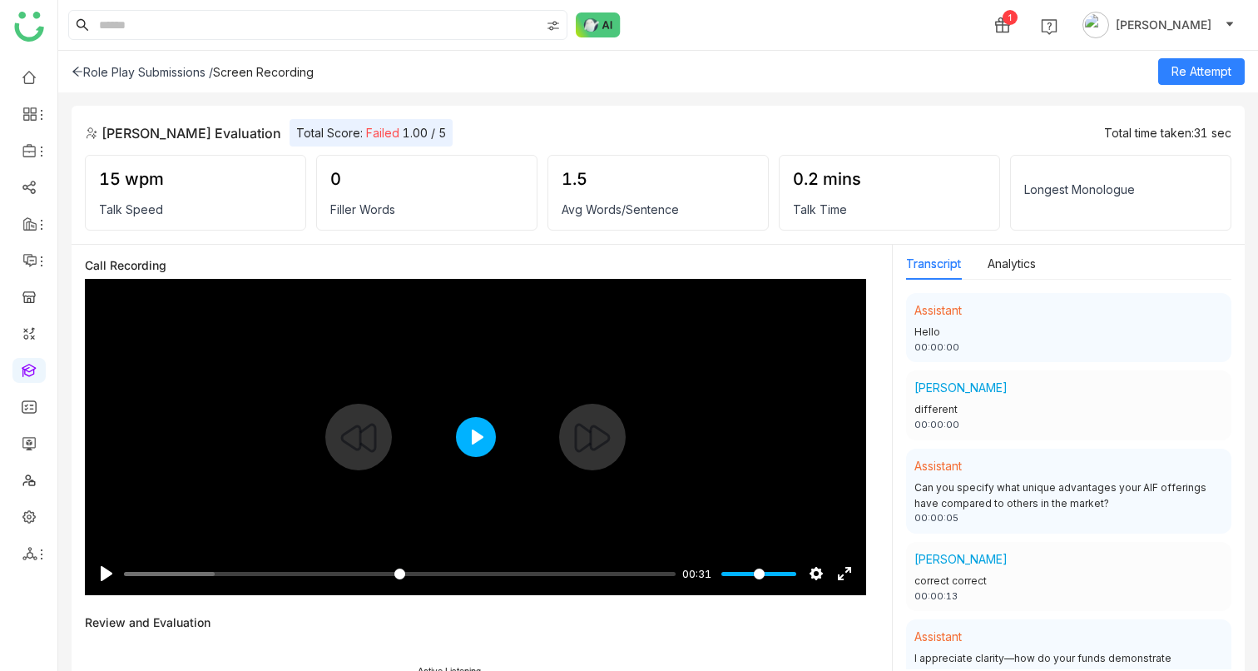
click at [477, 433] on button "Play" at bounding box center [476, 437] width 40 height 40
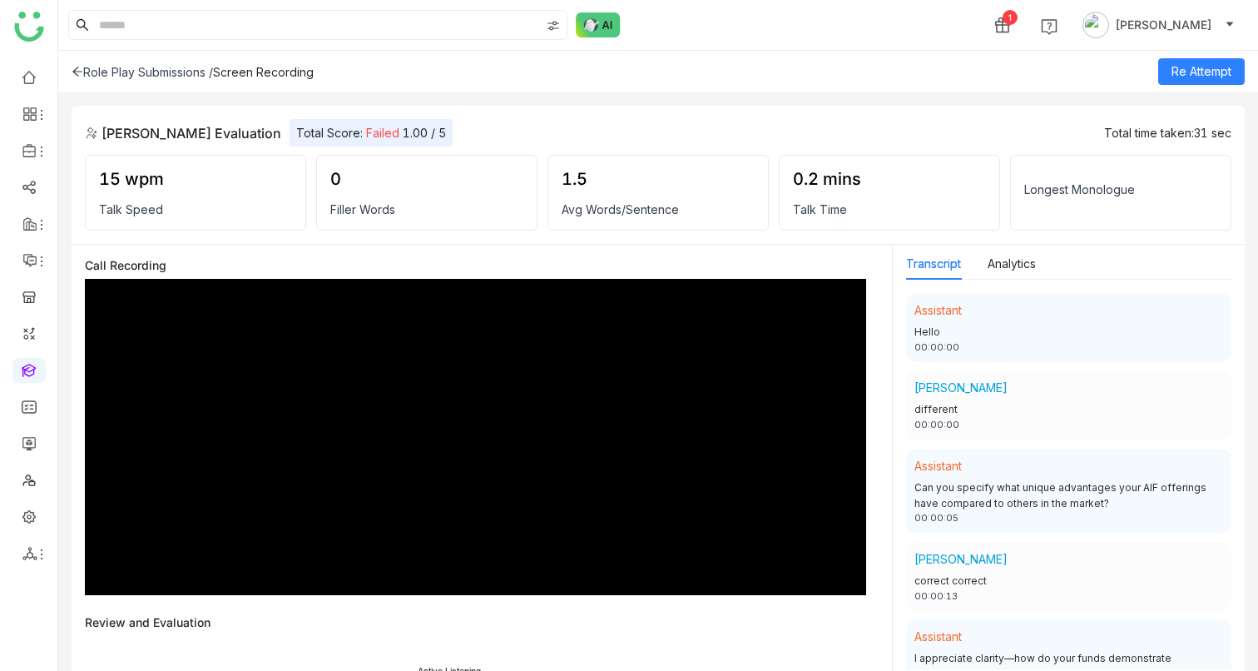
type input "*****"
